Goal: Connect with others: Establish contact or relationships with other users

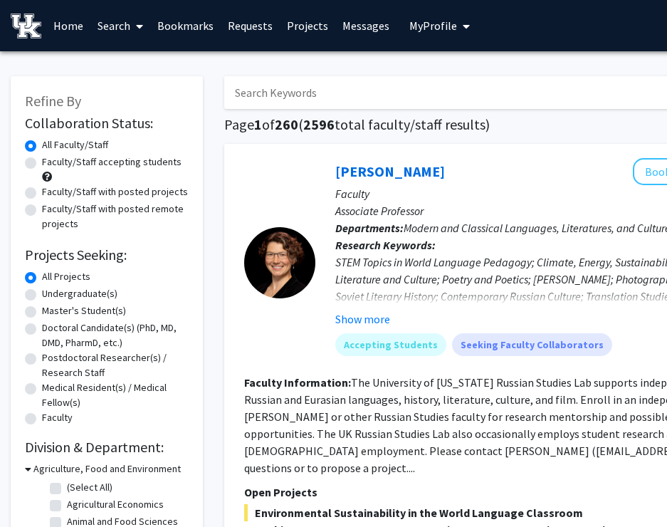
click at [443, 19] on span "My Profile" at bounding box center [433, 26] width 48 height 14
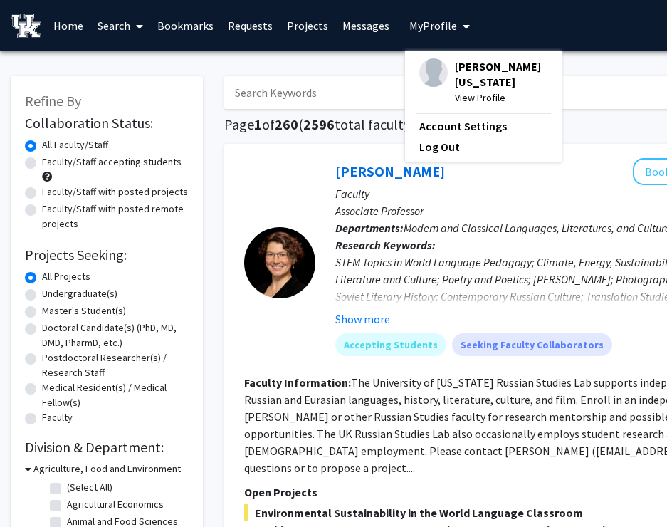
click at [276, 186] on div at bounding box center [279, 262] width 71 height 209
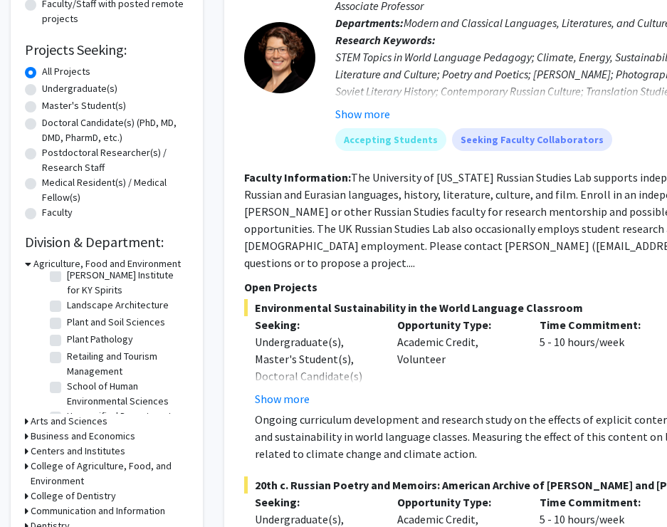
scroll to position [349, 0]
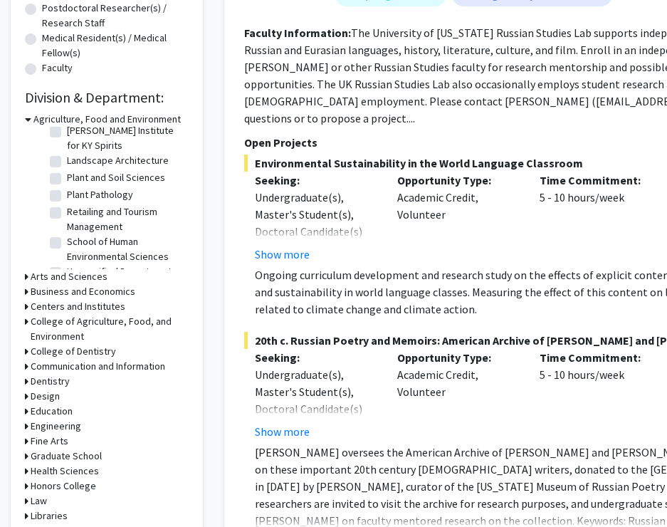
click at [65, 280] on h3 "Arts and Sciences" at bounding box center [69, 276] width 77 height 15
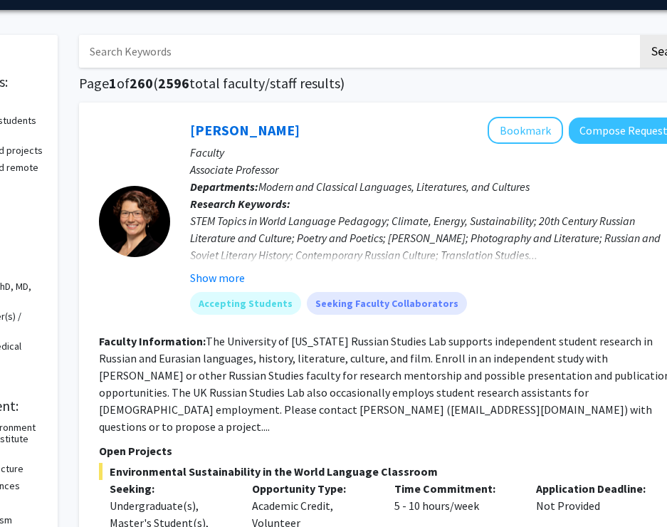
scroll to position [0, 145]
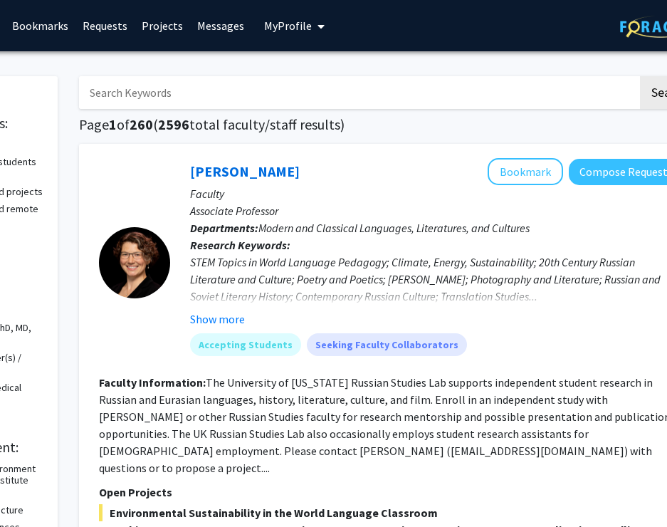
click at [58, 28] on link "Bookmarks" at bounding box center [40, 26] width 70 height 50
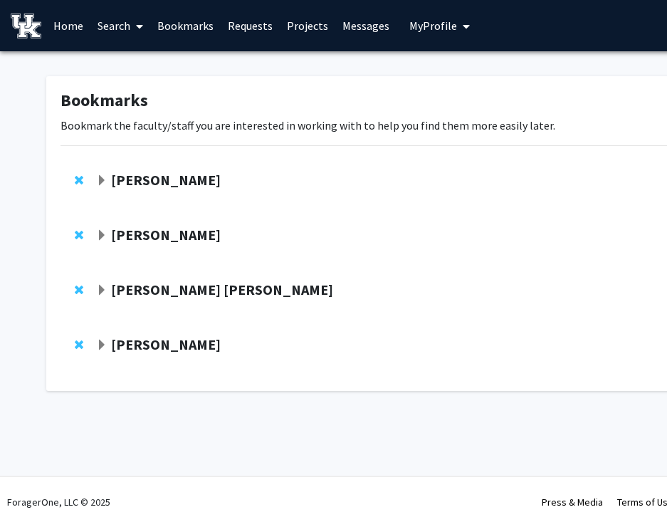
click at [186, 172] on strong "[PERSON_NAME]" at bounding box center [166, 180] width 110 height 18
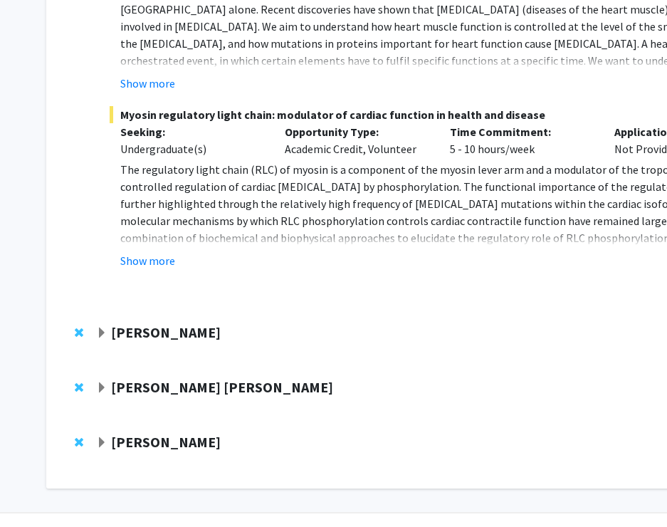
scroll to position [625, 0]
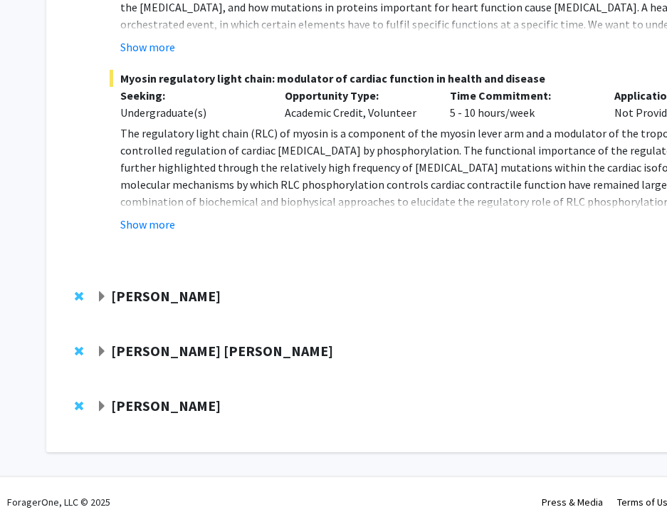
click at [185, 407] on strong "[PERSON_NAME]" at bounding box center [166, 405] width 110 height 18
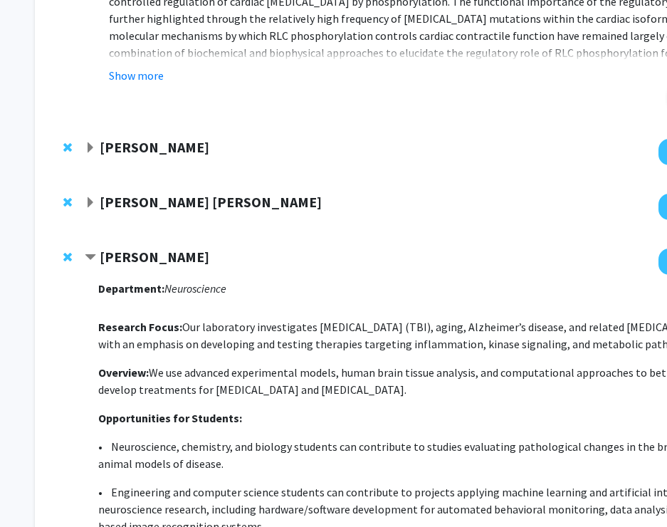
scroll to position [774, 15]
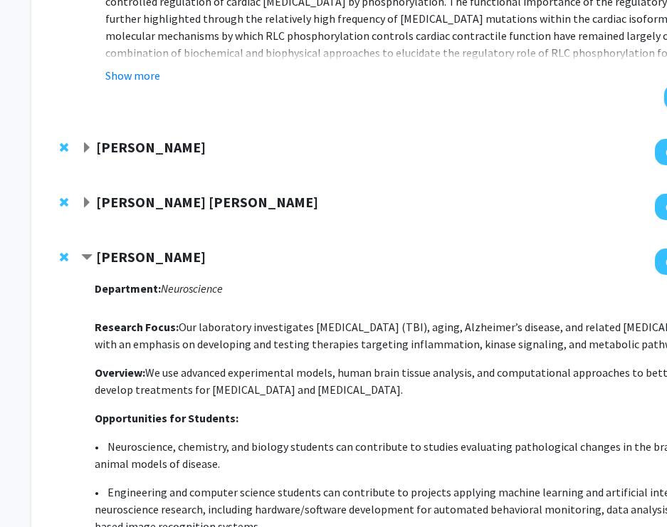
click at [124, 260] on strong "[PERSON_NAME]" at bounding box center [151, 257] width 110 height 18
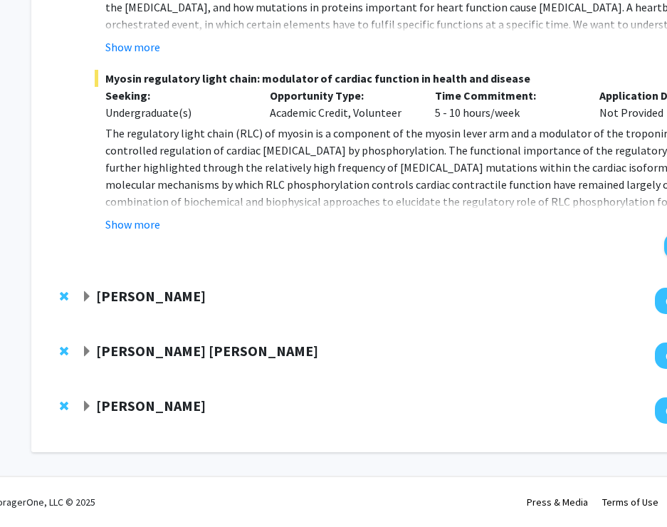
click at [130, 350] on strong "[PERSON_NAME] [PERSON_NAME]" at bounding box center [207, 351] width 222 height 18
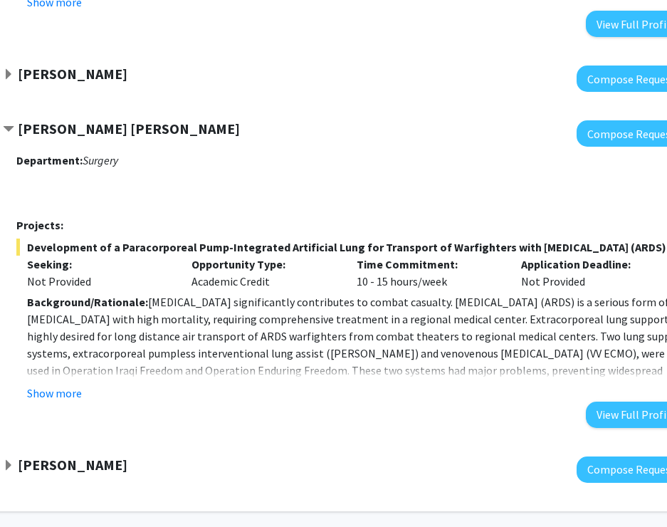
scroll to position [847, 89]
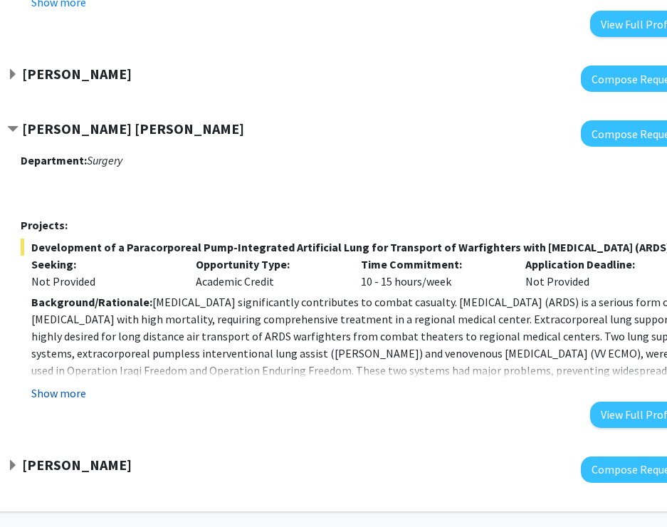
click at [73, 401] on button "Show more" at bounding box center [58, 392] width 55 height 17
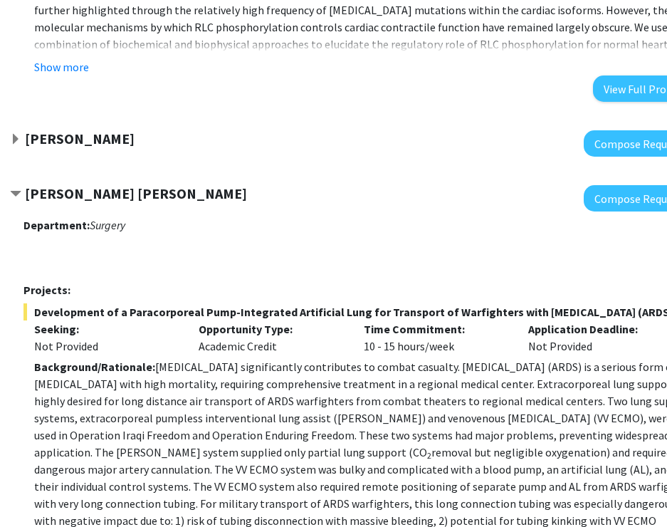
scroll to position [675, 86]
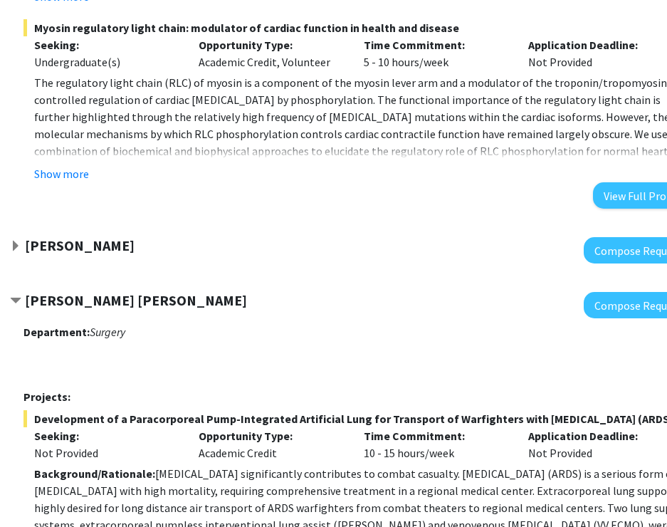
click at [111, 246] on strong "[PERSON_NAME]" at bounding box center [80, 245] width 110 height 18
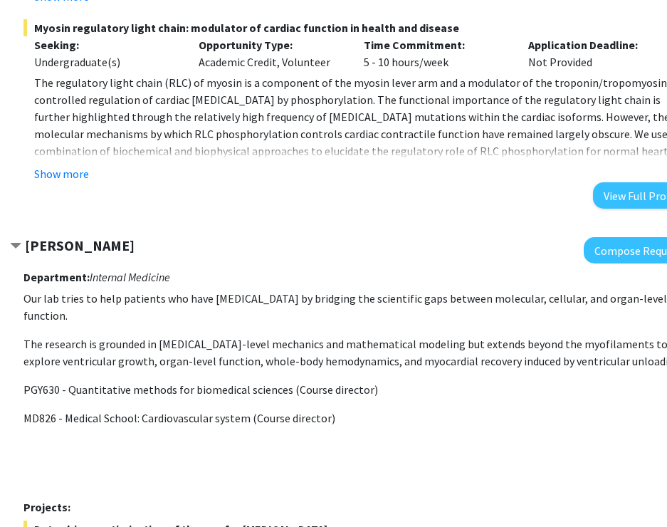
click at [111, 246] on strong "[PERSON_NAME]" at bounding box center [80, 245] width 110 height 18
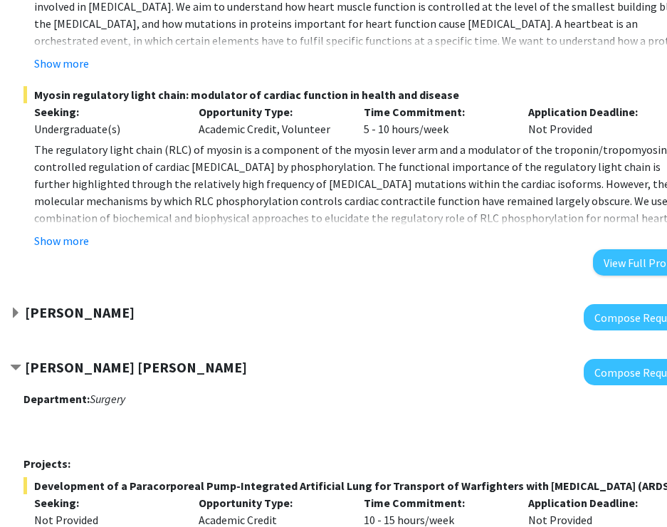
scroll to position [607, 86]
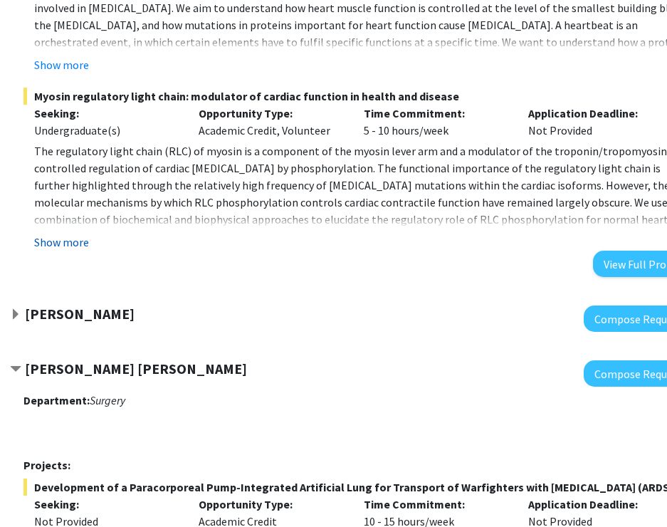
click at [74, 245] on button "Show more" at bounding box center [61, 241] width 55 height 17
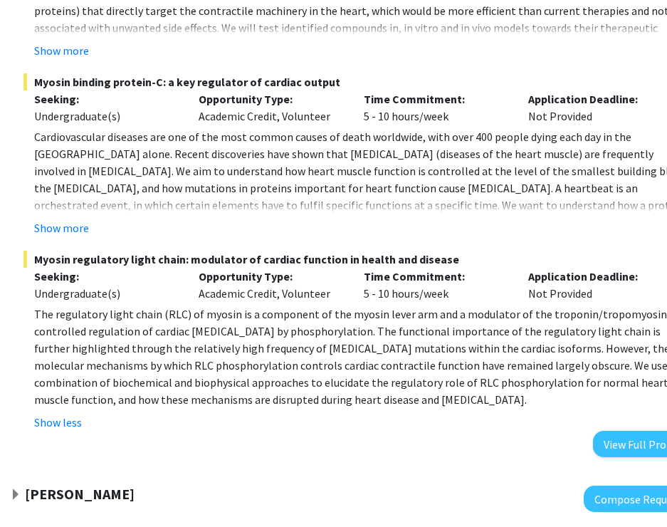
scroll to position [443, 86]
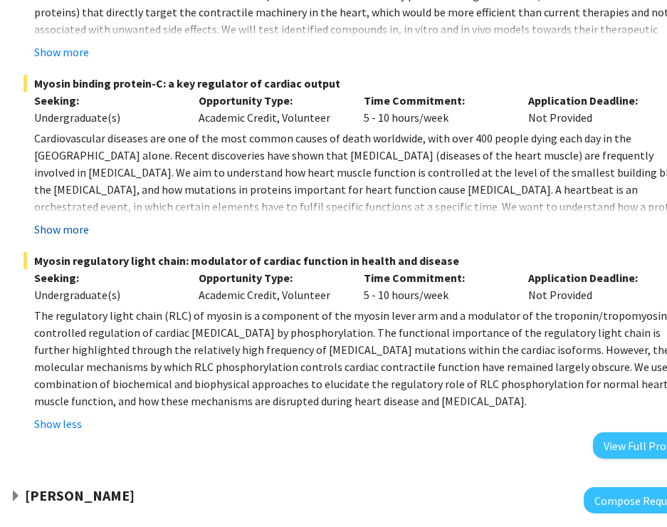
click at [74, 233] on button "Show more" at bounding box center [61, 229] width 55 height 17
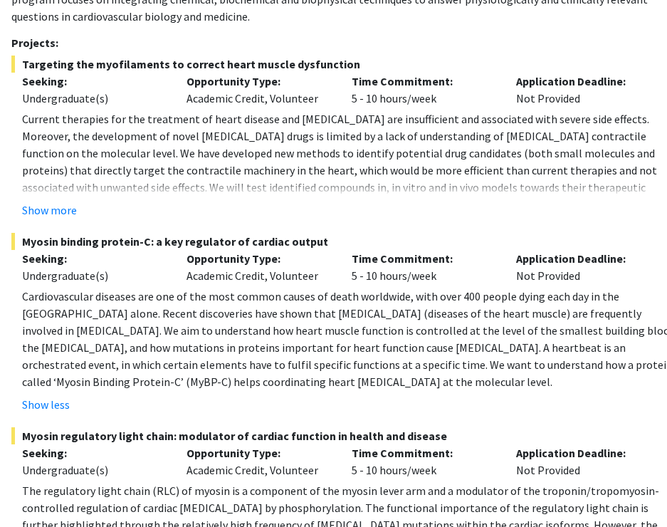
scroll to position [285, 92]
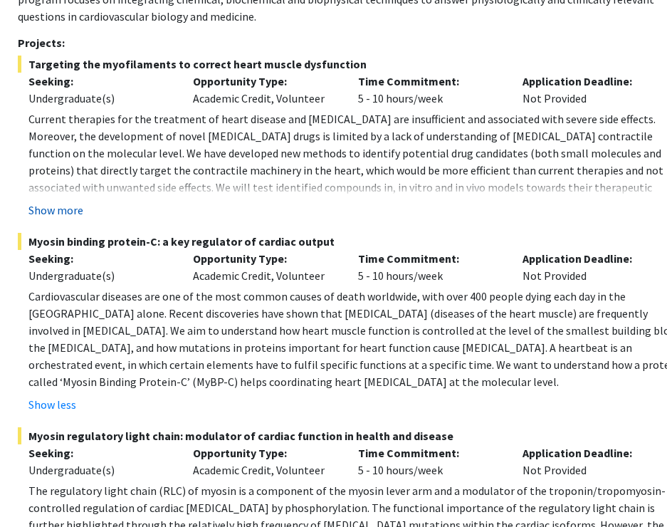
click at [62, 213] on button "Show more" at bounding box center [55, 209] width 55 height 17
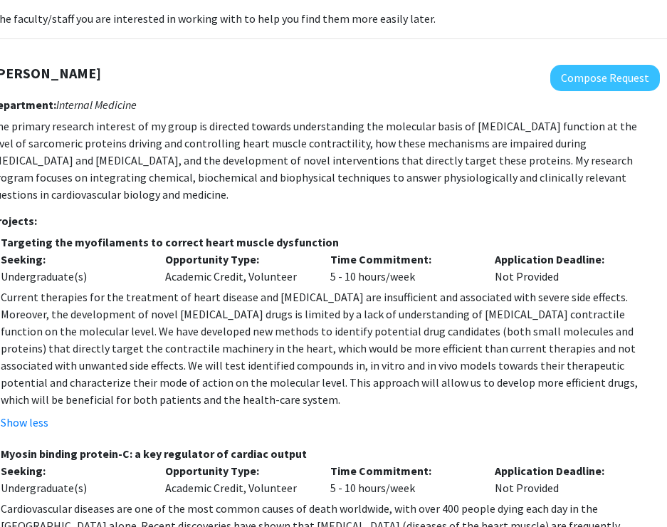
scroll to position [107, 121]
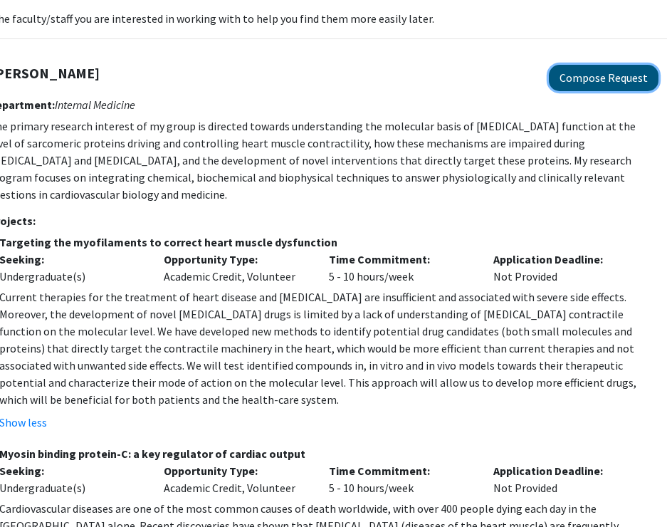
click at [583, 86] on button "Compose Request" at bounding box center [604, 78] width 110 height 26
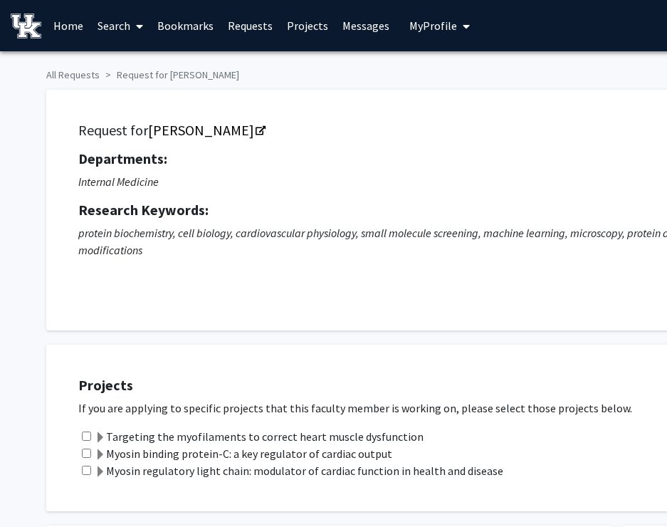
click at [122, 33] on link "Search" at bounding box center [120, 26] width 60 height 50
click at [57, 23] on link "Home" at bounding box center [68, 26] width 44 height 50
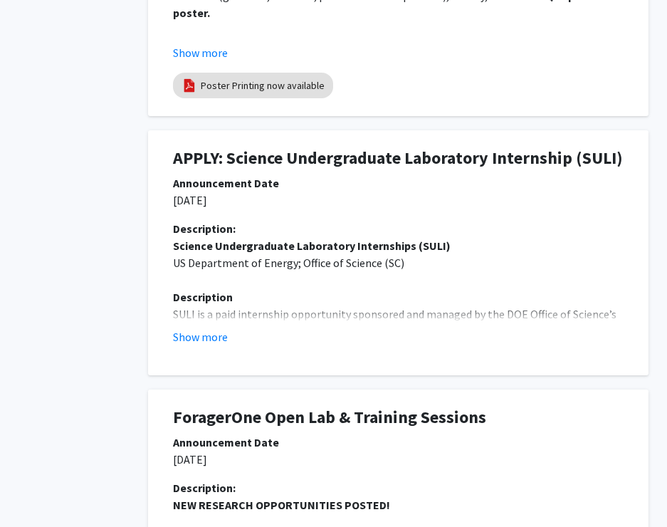
scroll to position [892, 159]
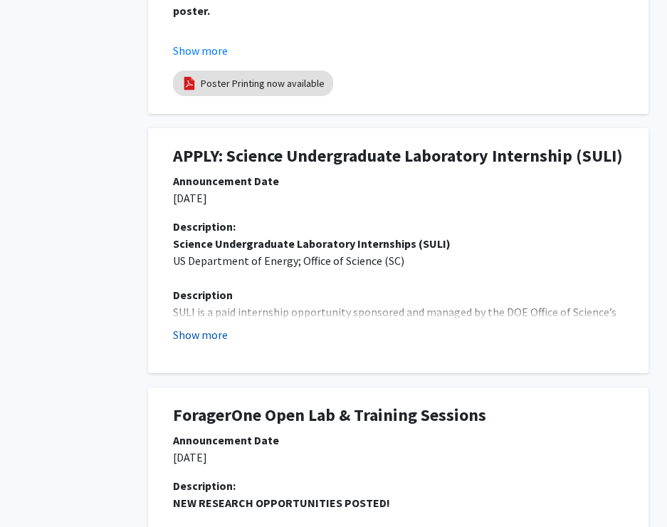
click at [201, 340] on button "Show more" at bounding box center [200, 334] width 55 height 17
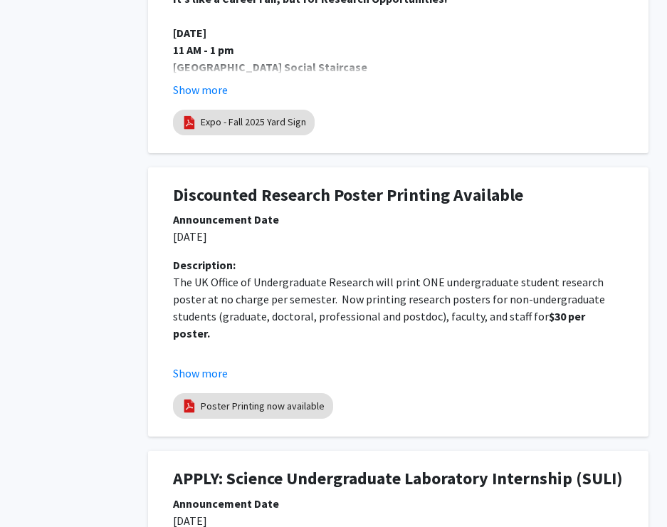
scroll to position [515, 159]
